Goal: Navigation & Orientation: Find specific page/section

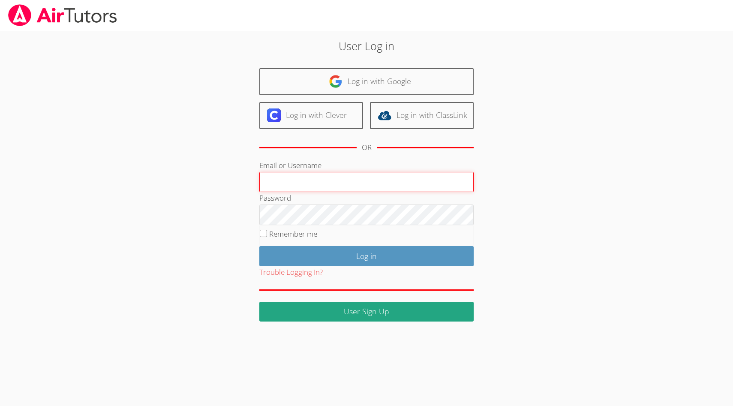
type input "[EMAIL_ADDRESS][DOMAIN_NAME]"
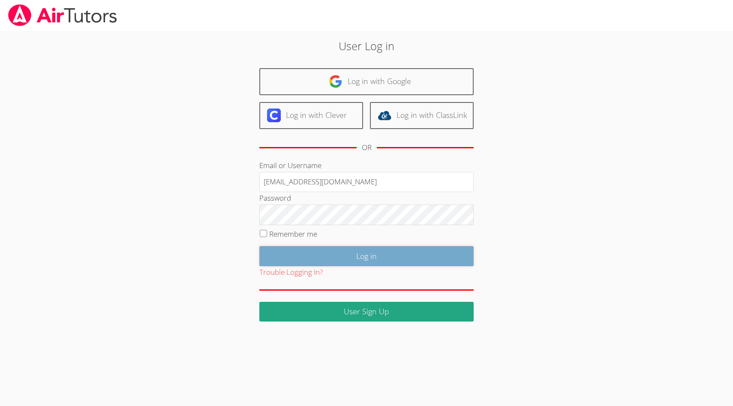
click at [375, 250] on input "Log in" at bounding box center [366, 256] width 214 height 20
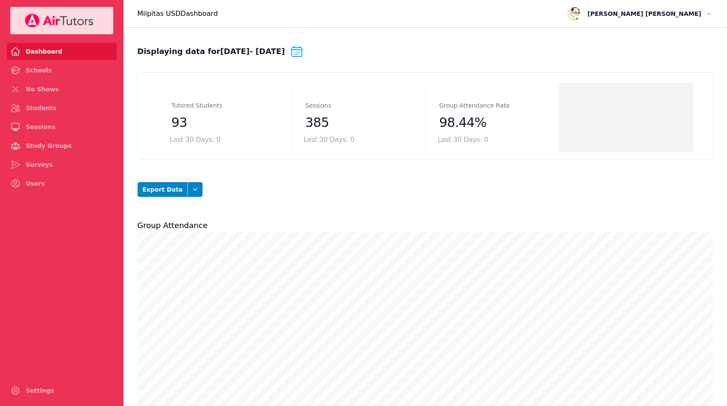
click at [714, 15] on button "Open user menu [PERSON_NAME]" at bounding box center [639, 13] width 151 height 19
click at [531, 52] on h2 "Displaying data for Jan 1, 2025 - Oct 5, 2025 Change date range" at bounding box center [425, 53] width 576 height 17
click at [42, 72] on link "Schools" at bounding box center [62, 70] width 110 height 17
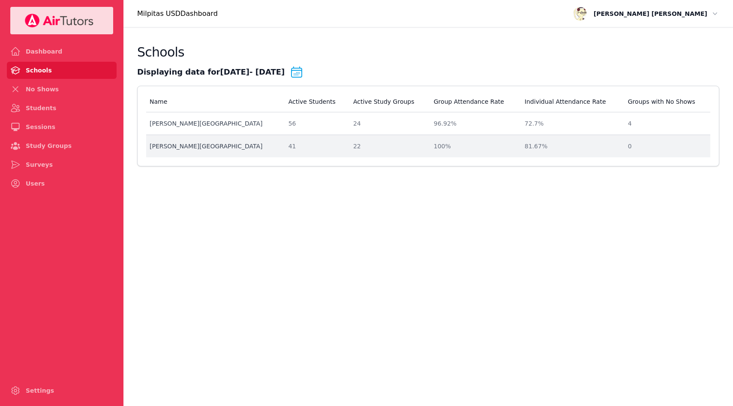
click at [289, 144] on div "41" at bounding box center [316, 146] width 54 height 9
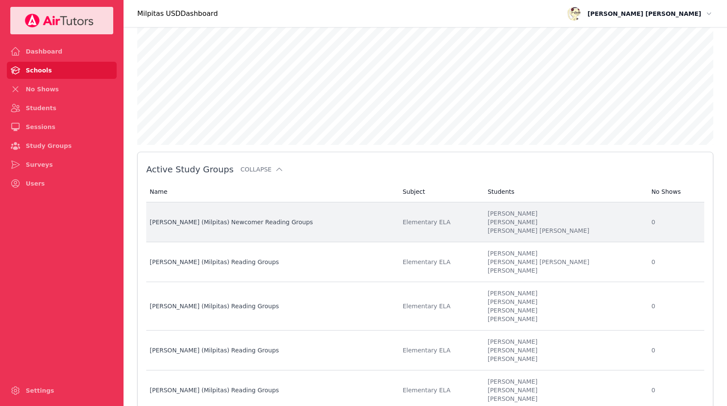
scroll to position [179, 0]
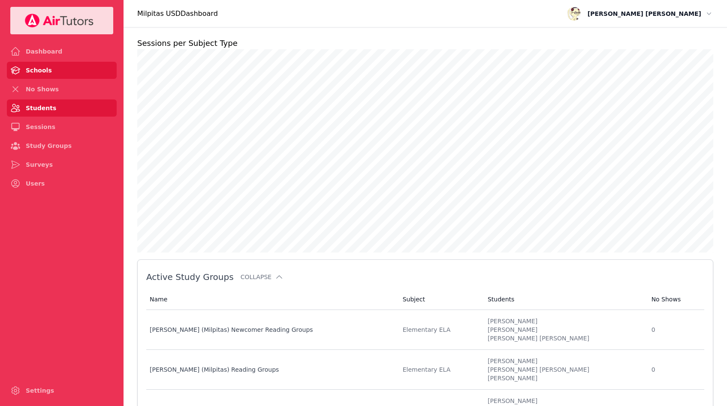
click at [71, 102] on link "Students" at bounding box center [62, 107] width 110 height 17
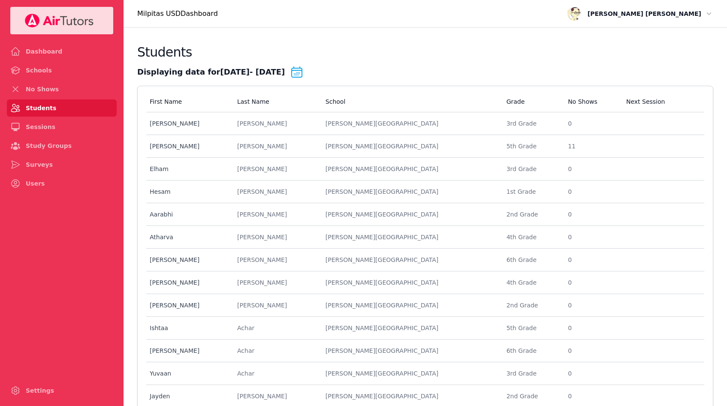
click at [304, 72] on icon at bounding box center [297, 72] width 14 height 14
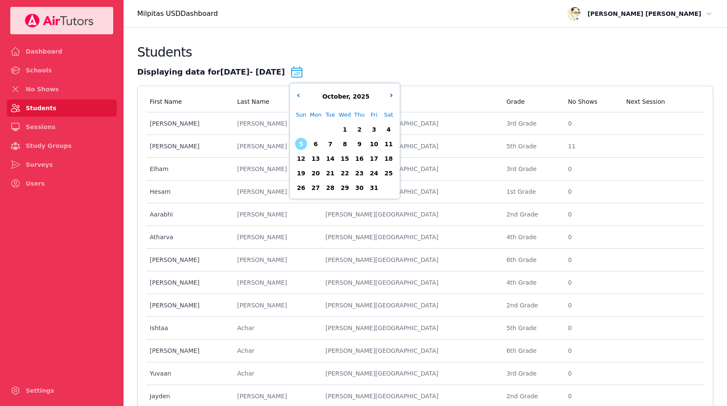
click at [391, 55] on div "Students" at bounding box center [425, 55] width 576 height 21
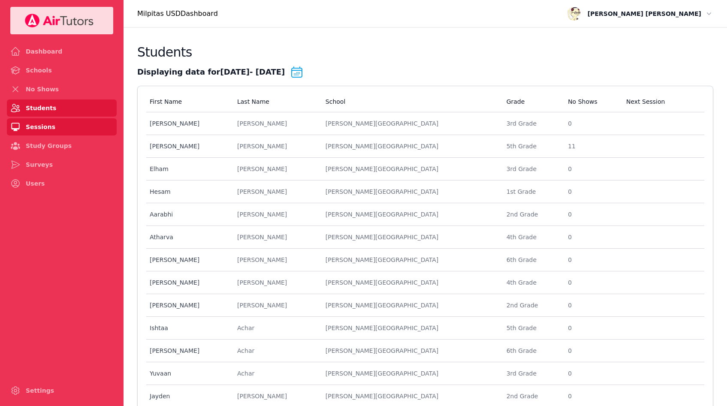
click at [70, 123] on link "Sessions" at bounding box center [62, 126] width 110 height 17
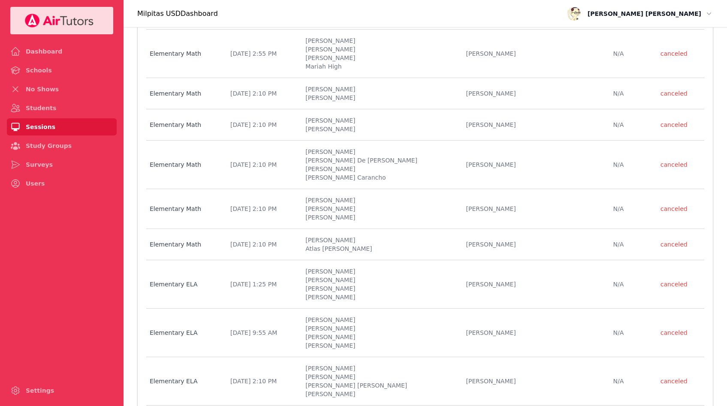
scroll to position [600, 0]
click at [62, 152] on link "Study Groups" at bounding box center [62, 145] width 110 height 17
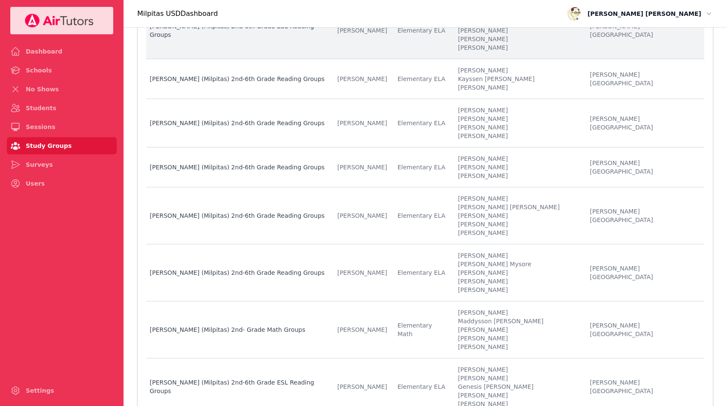
scroll to position [133, 0]
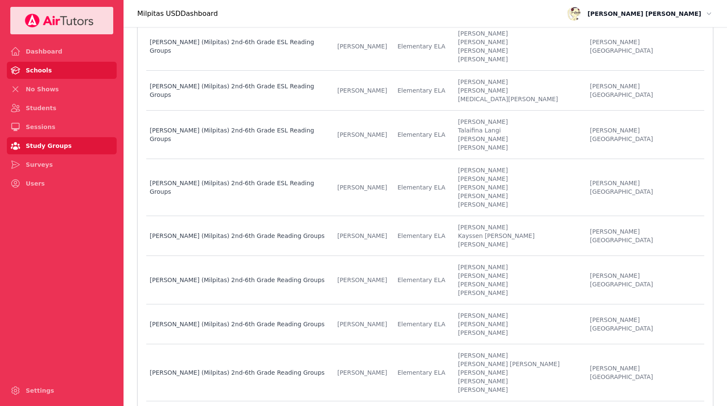
click at [37, 75] on link "Schools" at bounding box center [62, 70] width 110 height 17
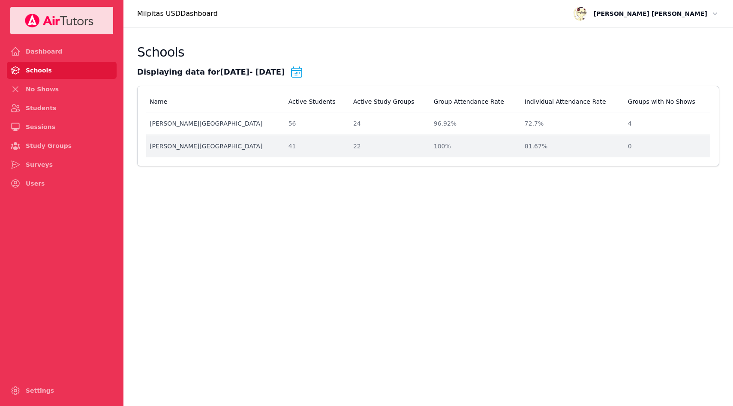
click at [219, 144] on div "John Sinnott Elementary" at bounding box center [214, 146] width 129 height 9
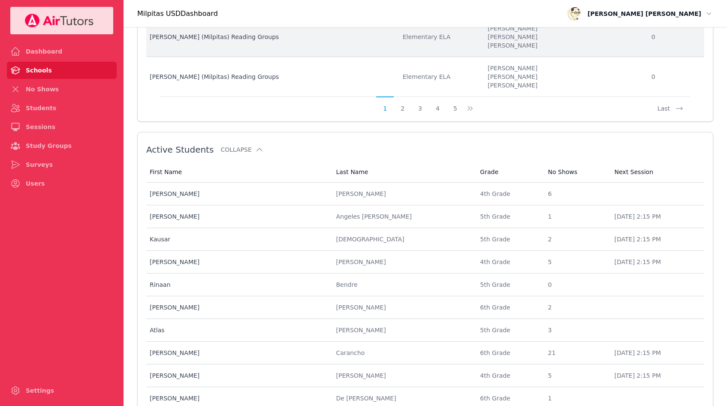
scroll to position [601, 0]
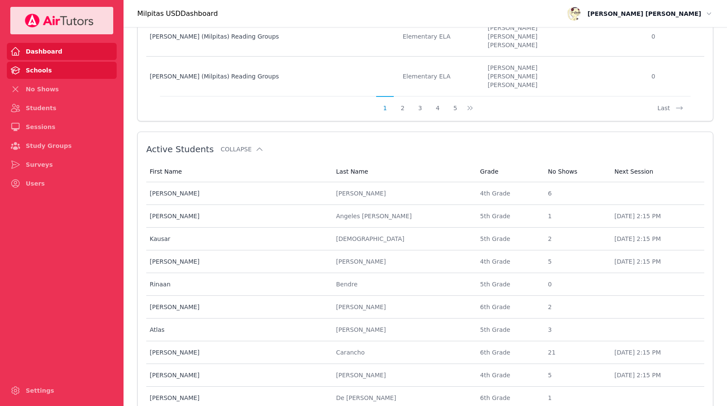
click at [50, 47] on link "Dashboard" at bounding box center [62, 51] width 110 height 17
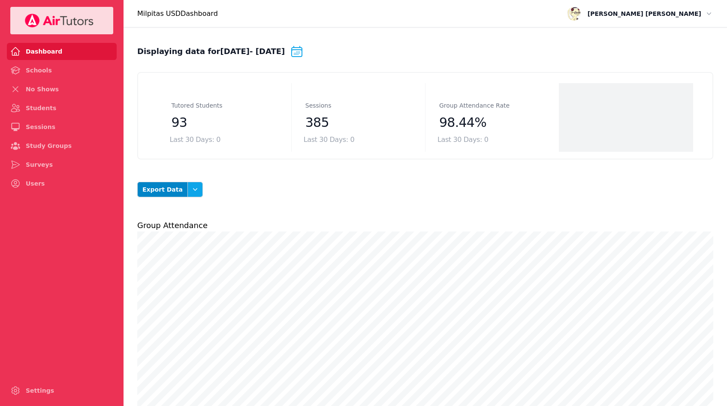
click at [191, 187] on icon "button" at bounding box center [195, 189] width 9 height 9
click at [254, 196] on div "Export Data Open options csv Sessions csv Students csv Session Attendance csv S…" at bounding box center [425, 189] width 576 height 33
click at [253, 193] on div "Export Data Open options csv Sessions csv Students csv Session Attendance csv S…" at bounding box center [425, 189] width 576 height 33
click at [63, 117] on ul "Dashboard Schools No Shows Students Sessions Study Groups Surveys Users" at bounding box center [62, 117] width 110 height 149
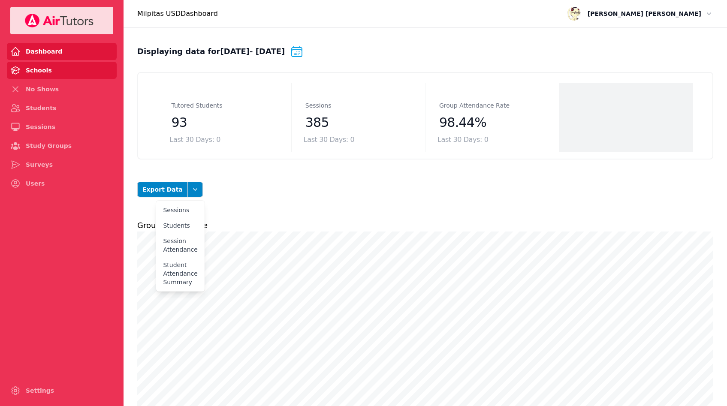
click at [70, 69] on link "Schools" at bounding box center [62, 70] width 110 height 17
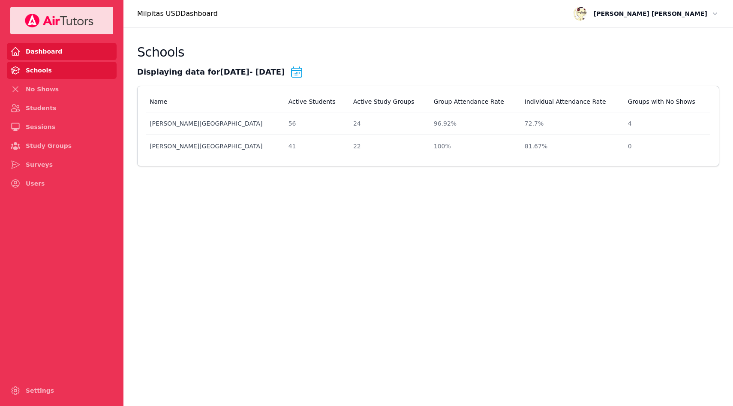
click at [87, 56] on link "Dashboard" at bounding box center [62, 51] width 110 height 17
